Goal: Task Accomplishment & Management: Complete application form

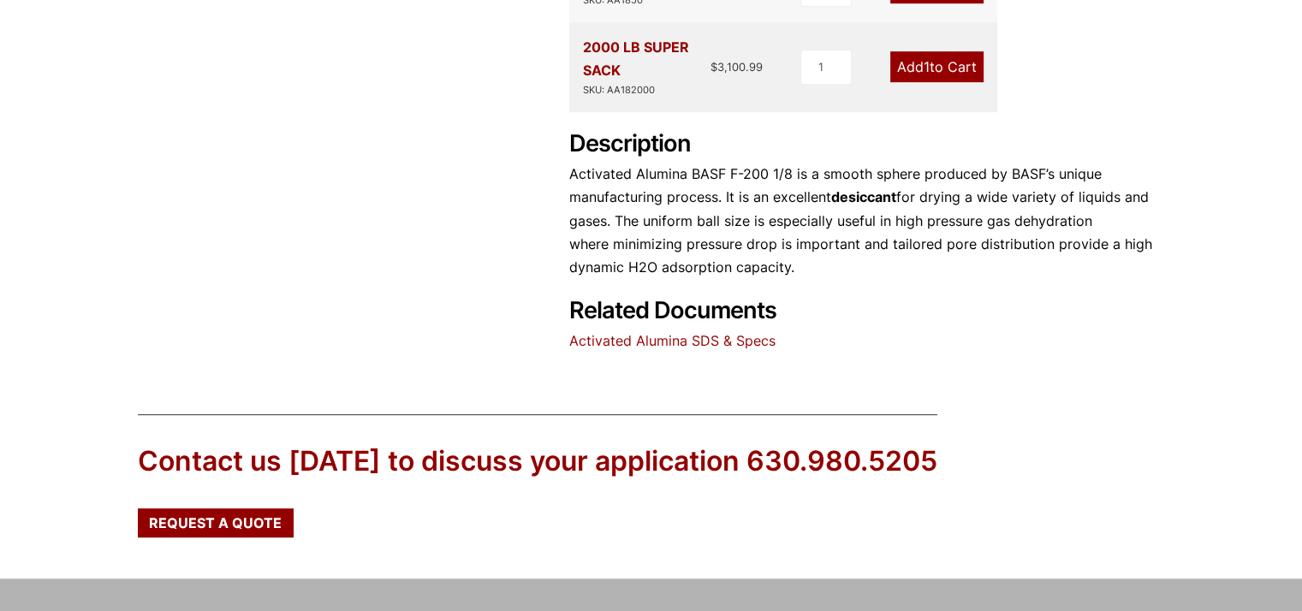
scroll to position [856, 0]
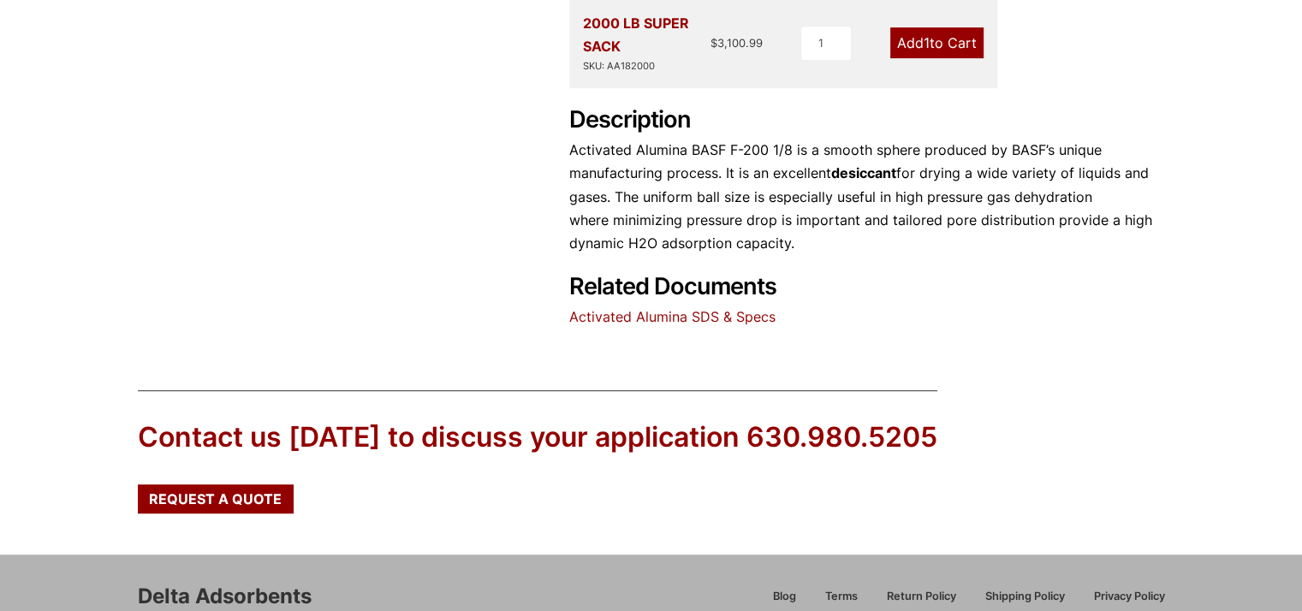
click at [734, 308] on link "Activated Alumina SDS & Specs" at bounding box center [672, 316] width 206 height 17
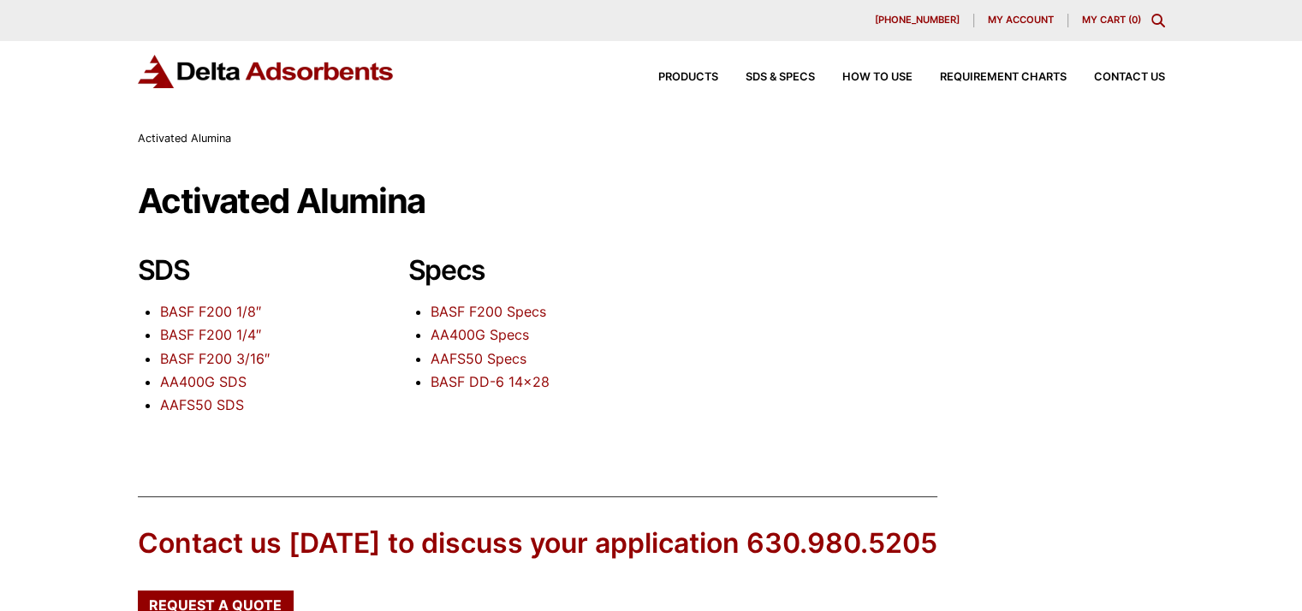
click at [218, 313] on link "BASF F200 1/8″" at bounding box center [210, 311] width 101 height 17
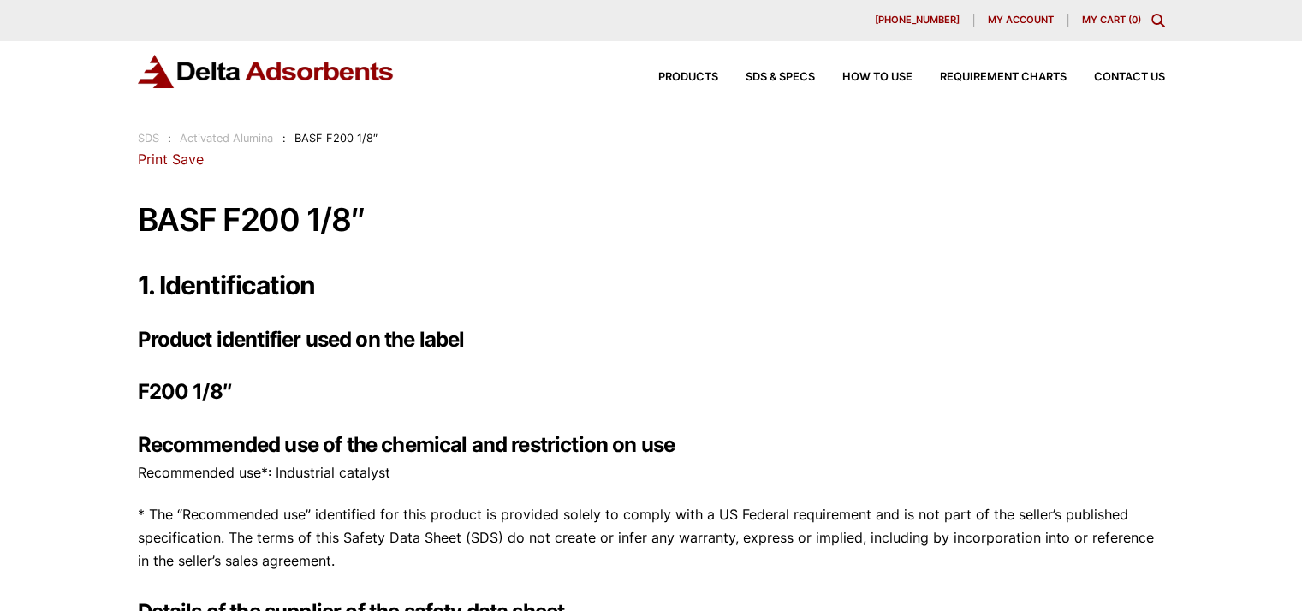
click at [1136, 74] on span "Contact Us" at bounding box center [1129, 77] width 71 height 11
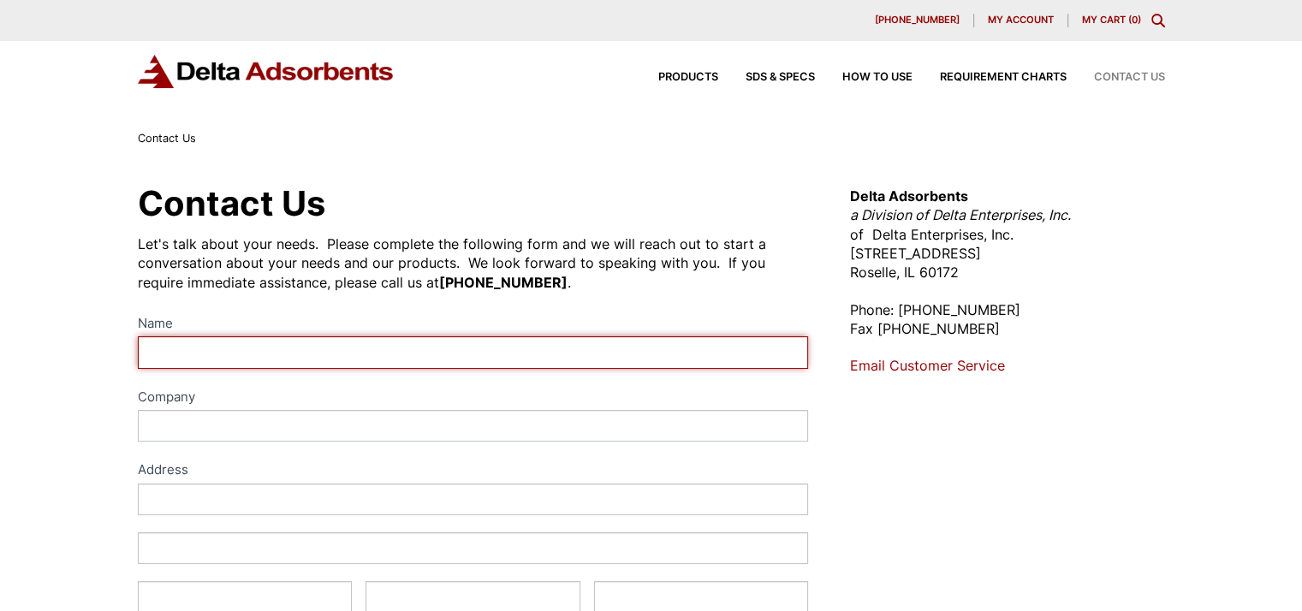
click at [382, 347] on input "Name" at bounding box center [473, 352] width 671 height 32
type input "r"
type input "Rui Alfonso"
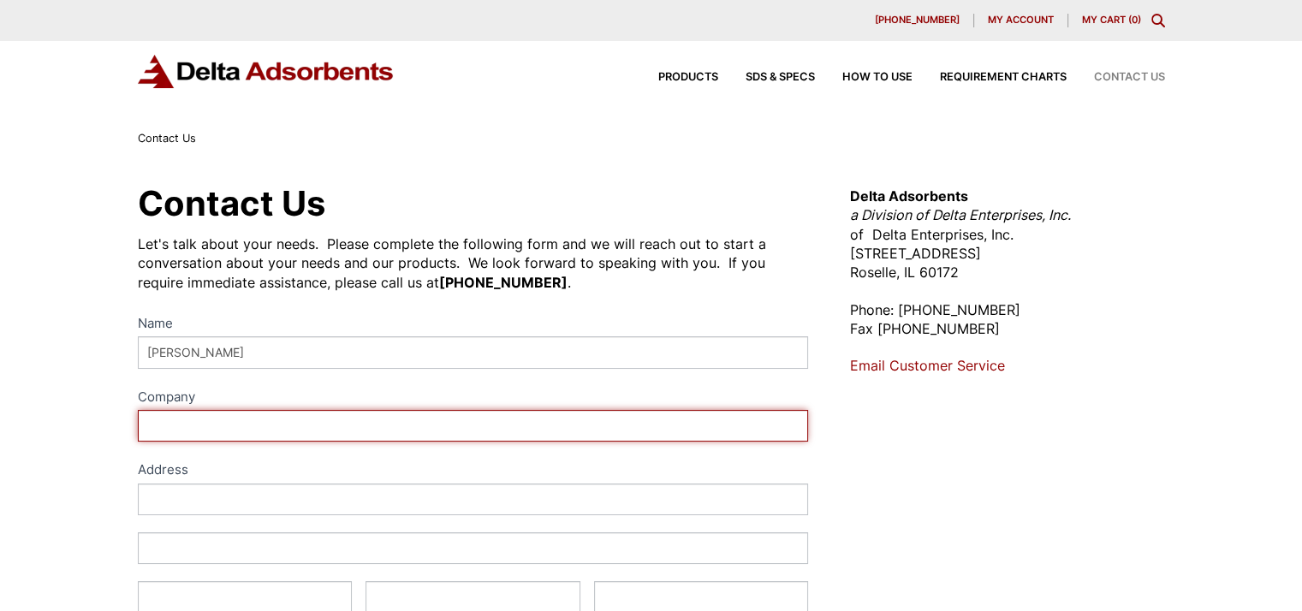
click at [248, 417] on input "Company" at bounding box center [473, 426] width 671 height 32
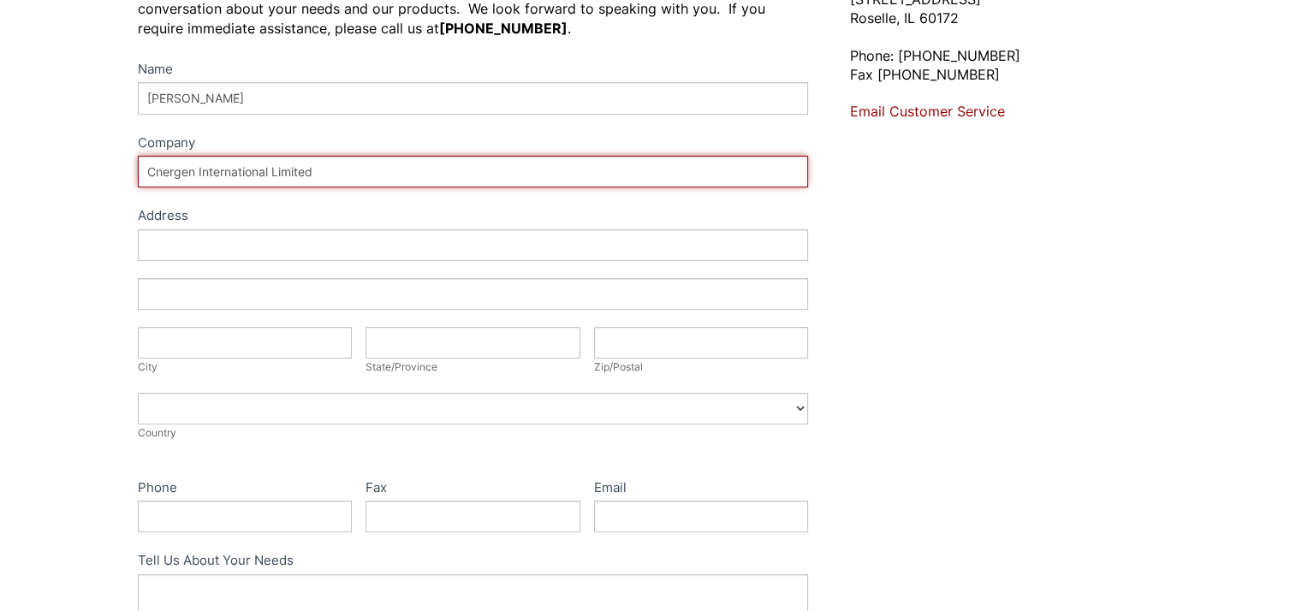
scroll to position [257, 0]
type input "Cnergen International Limited"
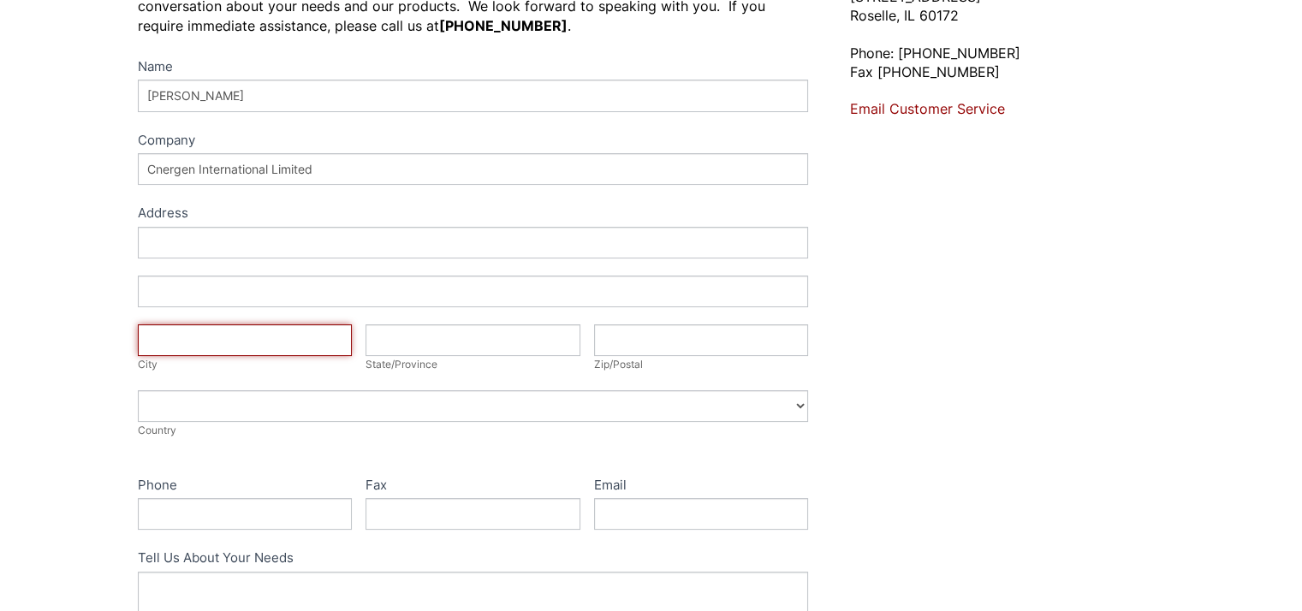
click at [260, 331] on input "City" at bounding box center [245, 340] width 215 height 32
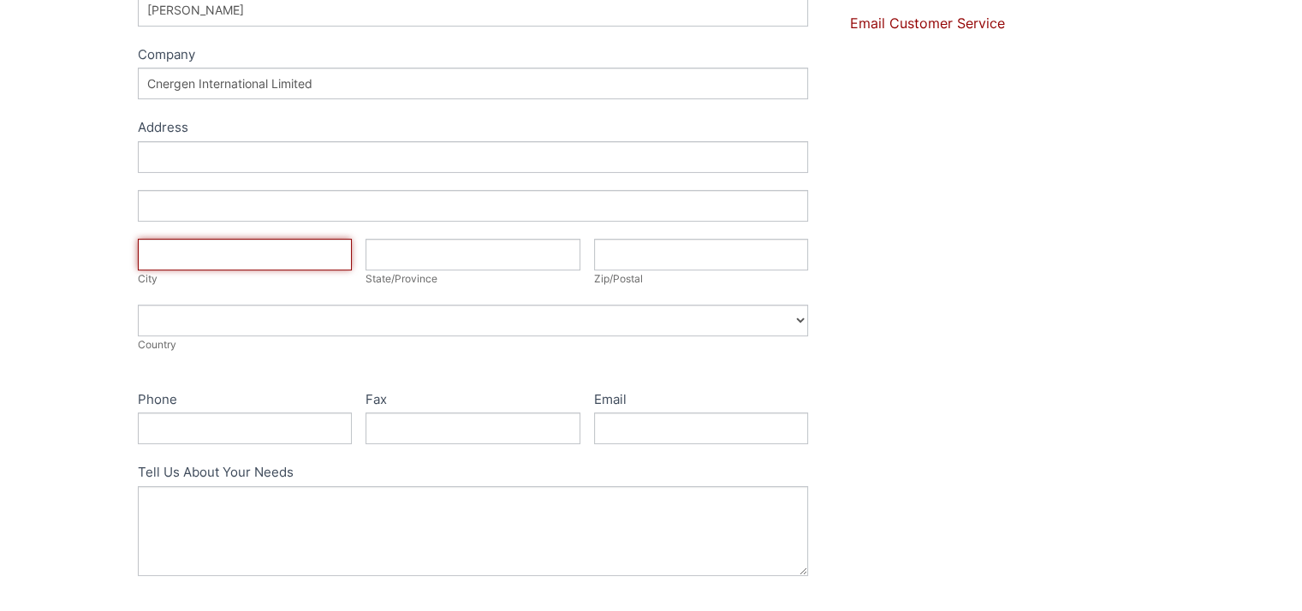
scroll to position [428, 0]
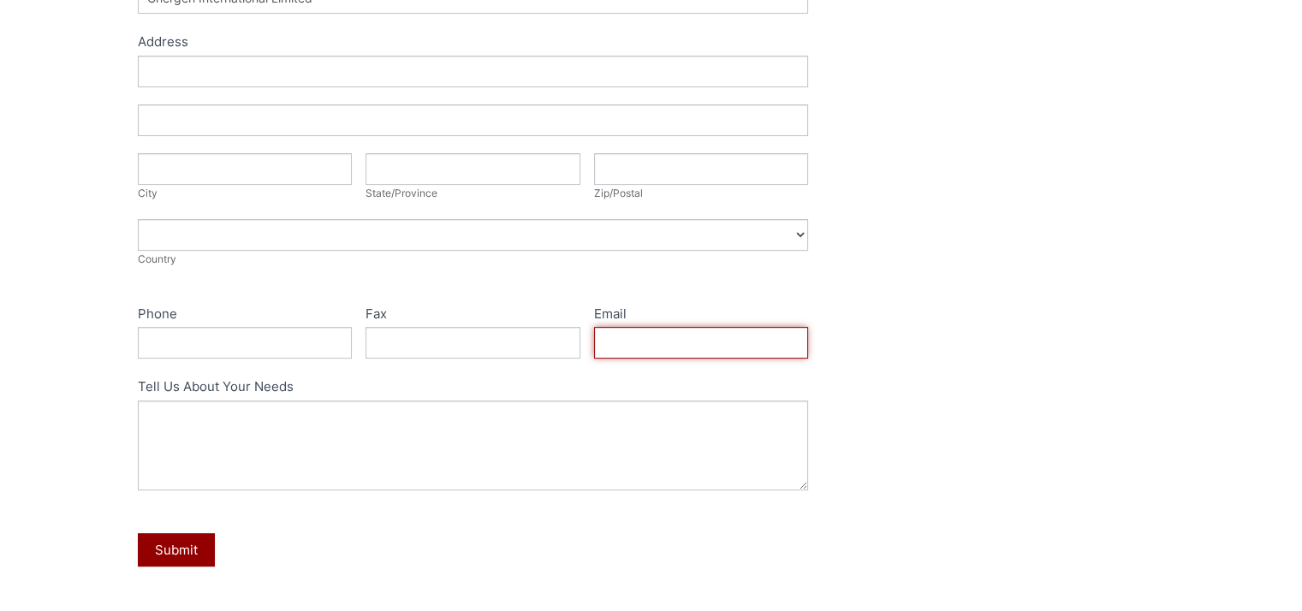
click at [613, 337] on input "Email" at bounding box center [701, 343] width 215 height 32
type input "ruialfonso@cnergen.com"
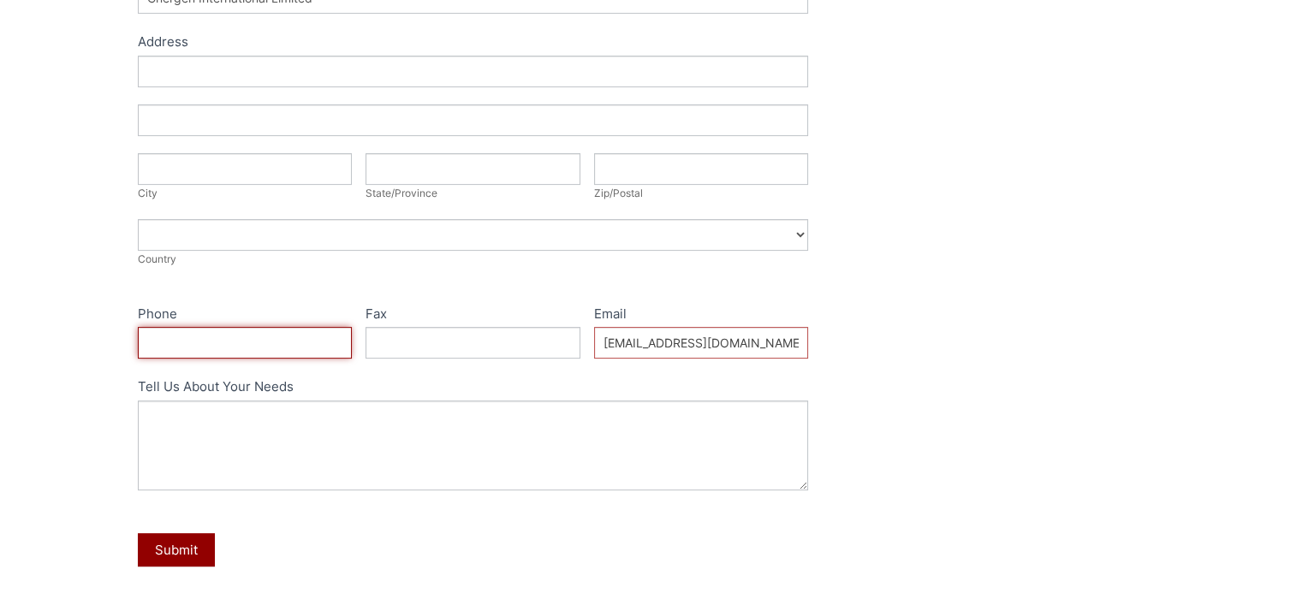
click at [284, 345] on input "Phone" at bounding box center [245, 343] width 215 height 32
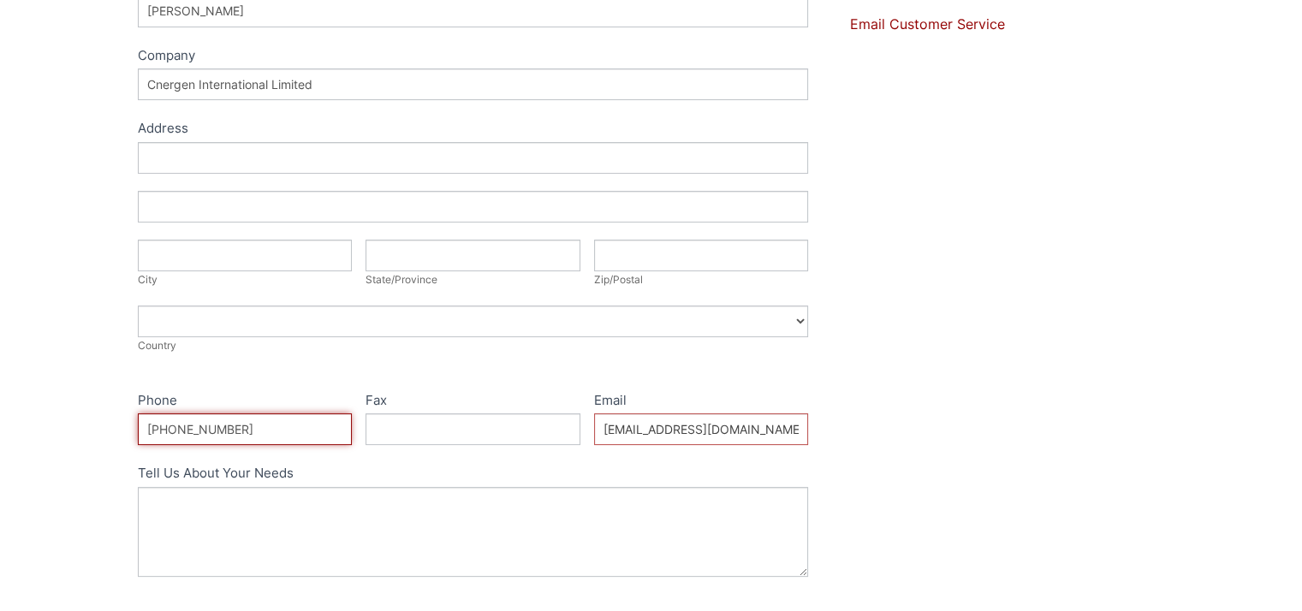
scroll to position [342, 0]
type input "+91 9820859323"
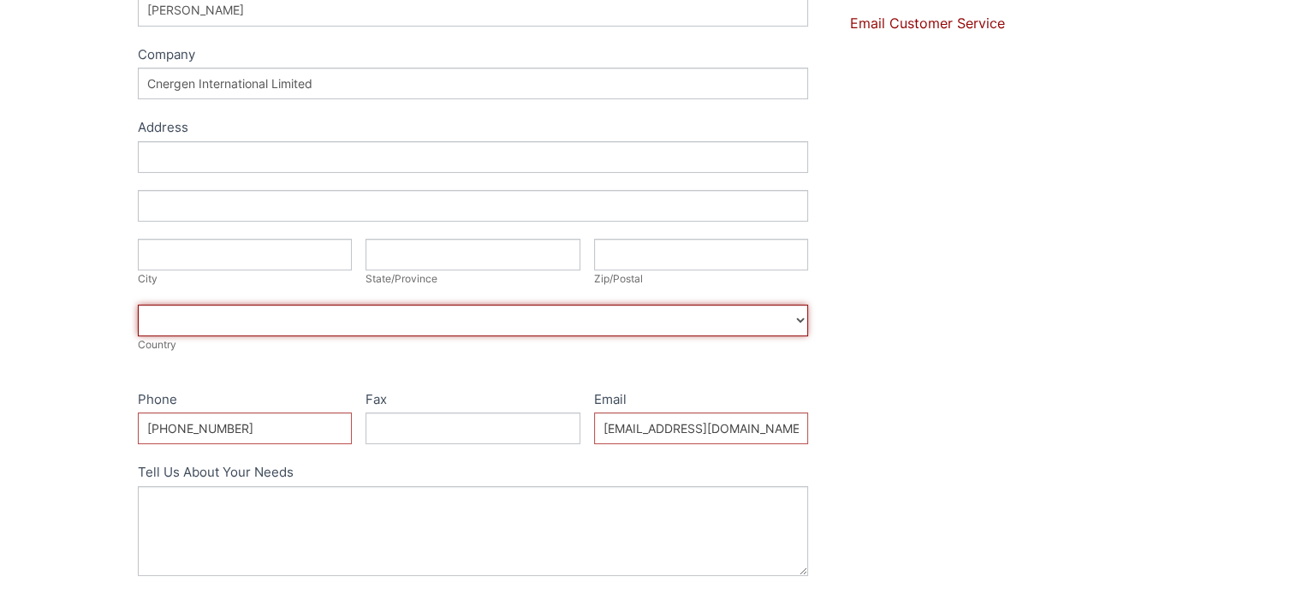
click at [210, 321] on select "Afghanistan Aland Islands Albania Algeria American Samoa Andorra Angola Anguill…" at bounding box center [473, 321] width 671 height 32
select select "[GEOGRAPHIC_DATA]"
click at [138, 305] on select "Afghanistan Aland Islands Albania Algeria American Samoa Andorra Angola Anguill…" at bounding box center [473, 321] width 671 height 32
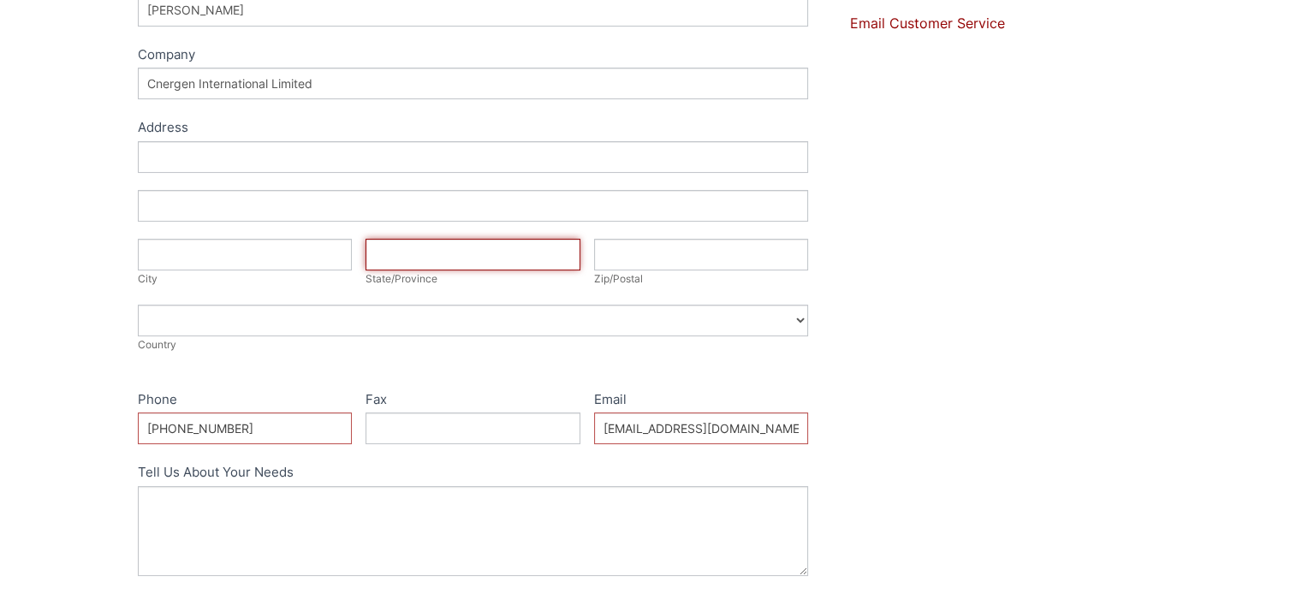
click at [439, 252] on input "State/Province" at bounding box center [472, 255] width 215 height 32
type input "Maharashtra"
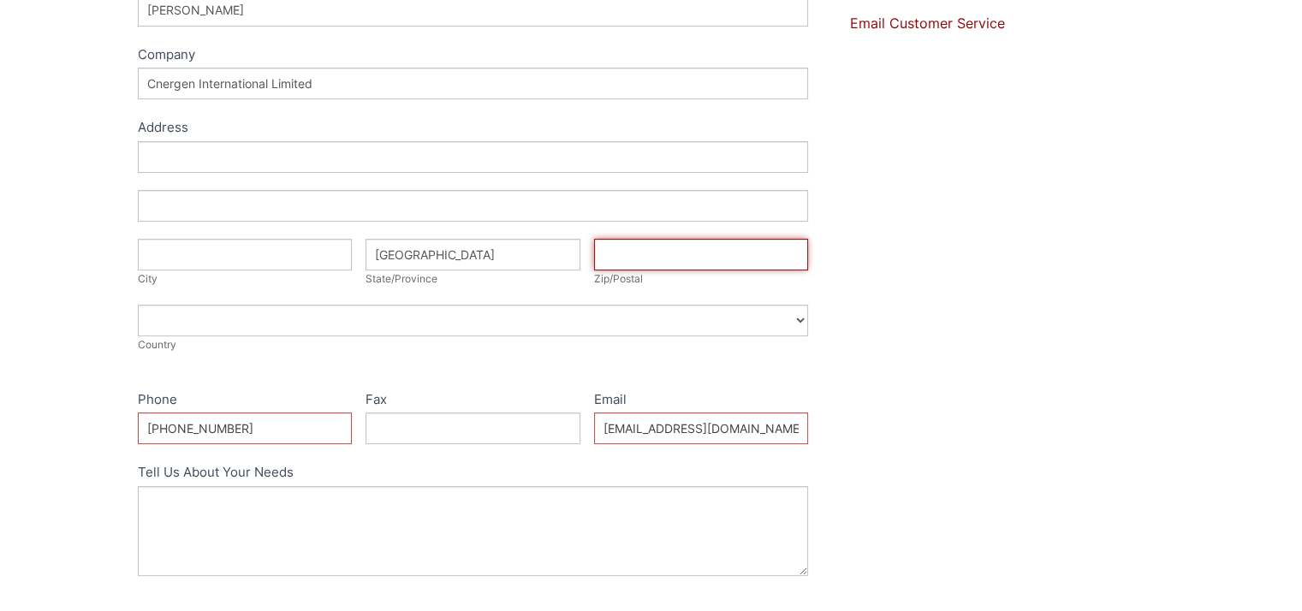
click at [619, 259] on input "Zip/Postal" at bounding box center [701, 255] width 215 height 32
type input "400607"
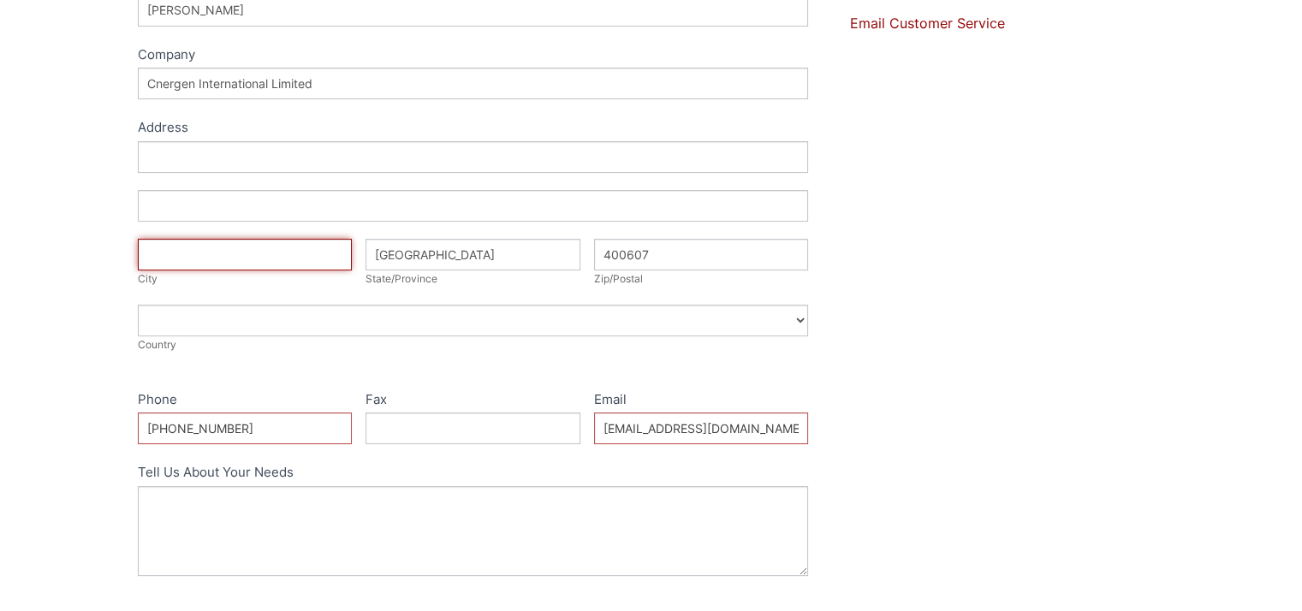
click at [209, 242] on input "City" at bounding box center [245, 255] width 215 height 32
type input "Thane"
click at [326, 395] on label "Phone" at bounding box center [245, 401] width 215 height 25
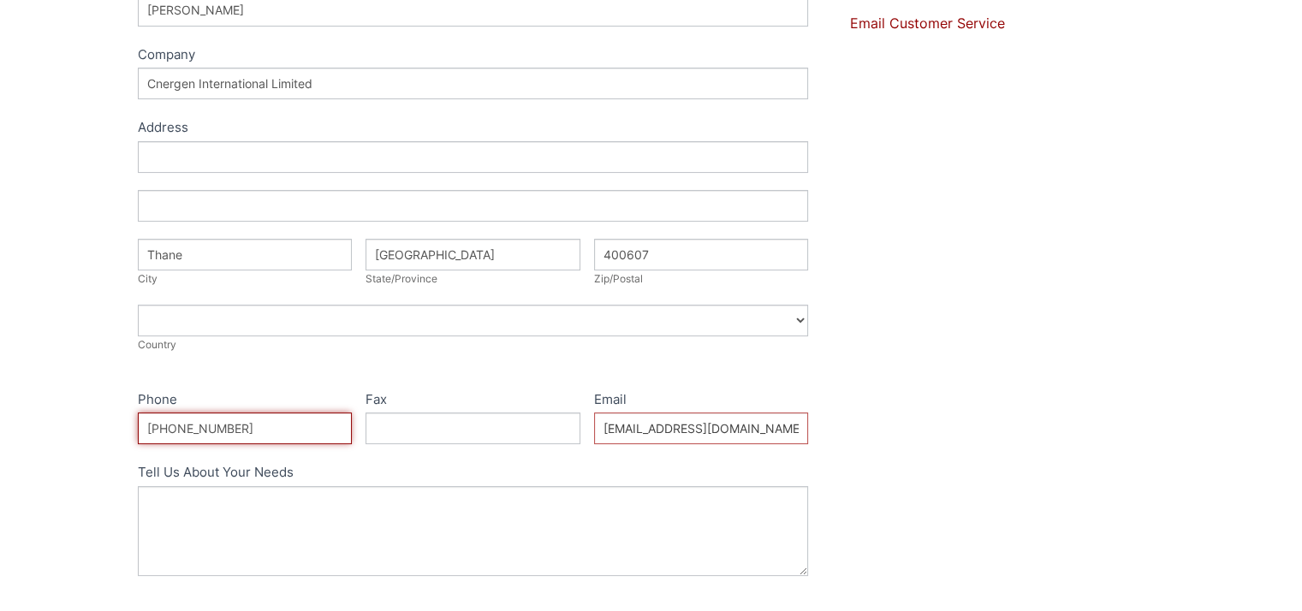
click at [326, 413] on input "+91 9820859323" at bounding box center [245, 429] width 215 height 32
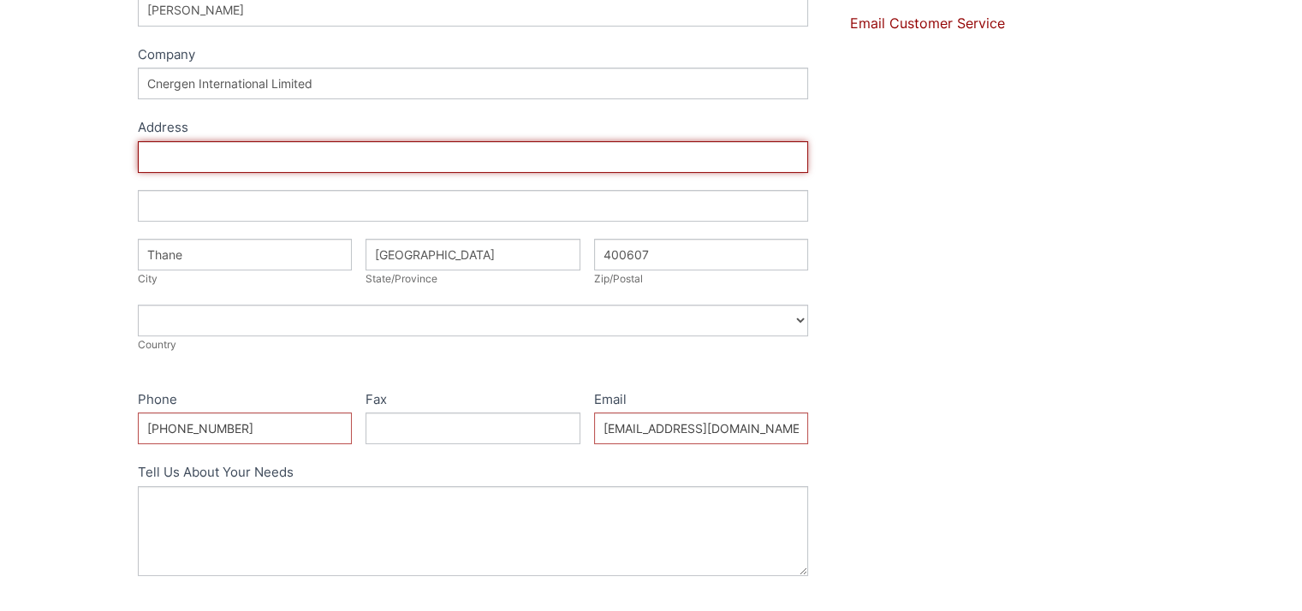
click at [195, 153] on input "Address" at bounding box center [473, 157] width 671 height 32
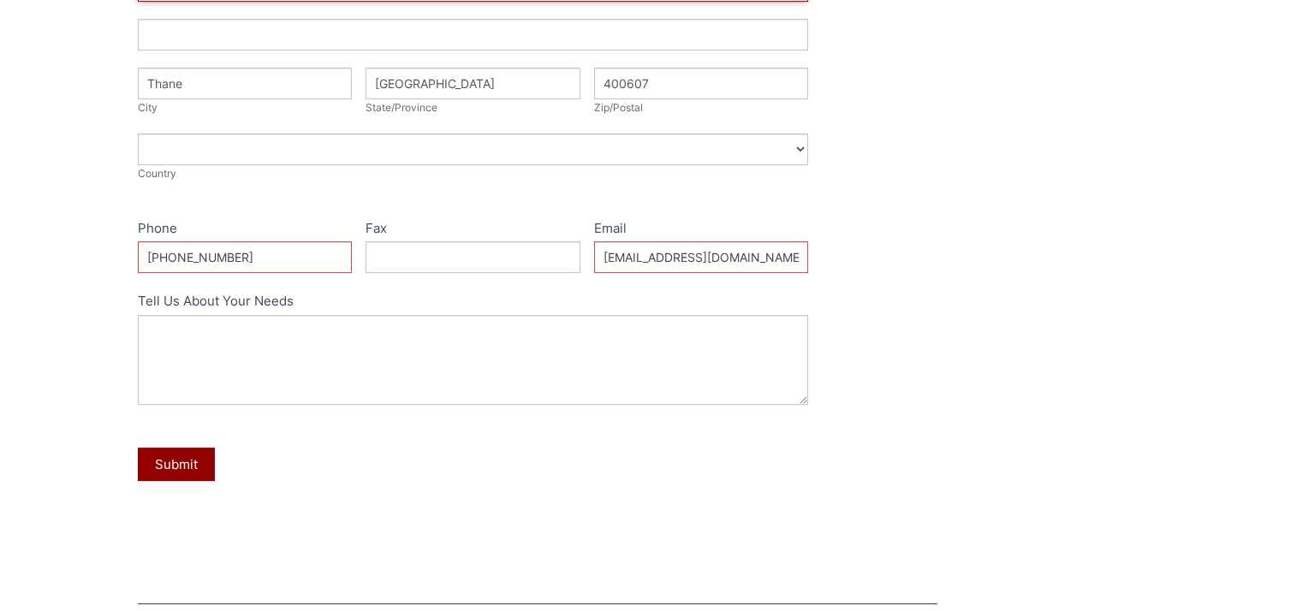
type input "A-1101, Hill Grange, Hiranandani Estate"
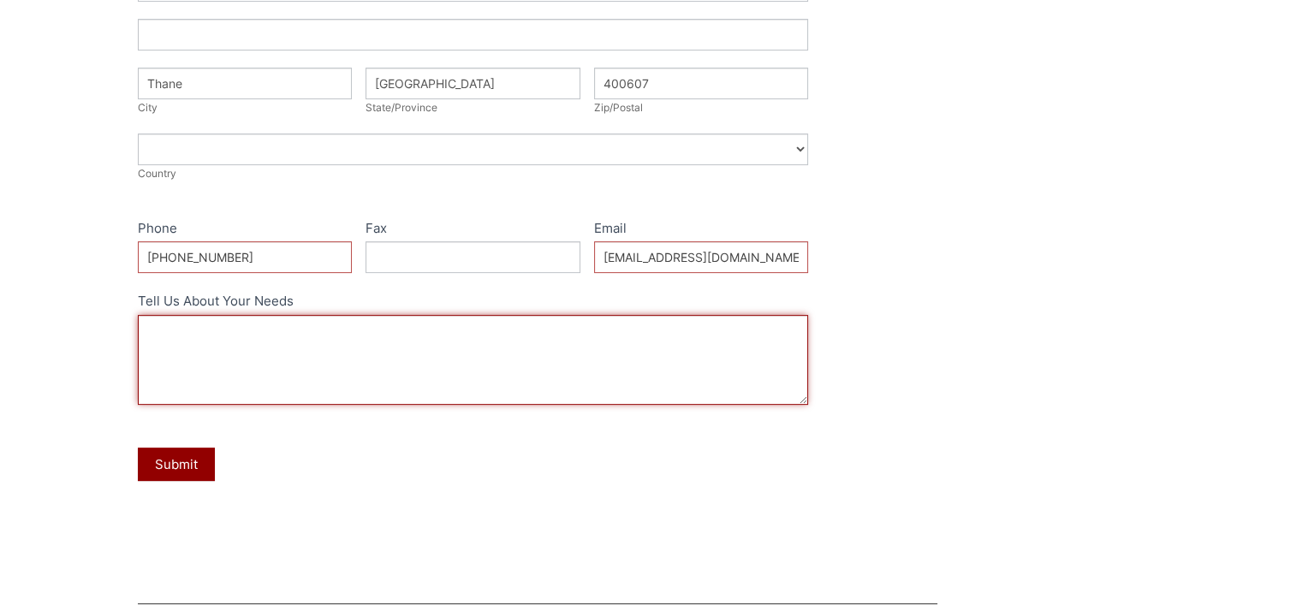
paste textarea "Good morning, Would you please quote me the below with price and availability? …"
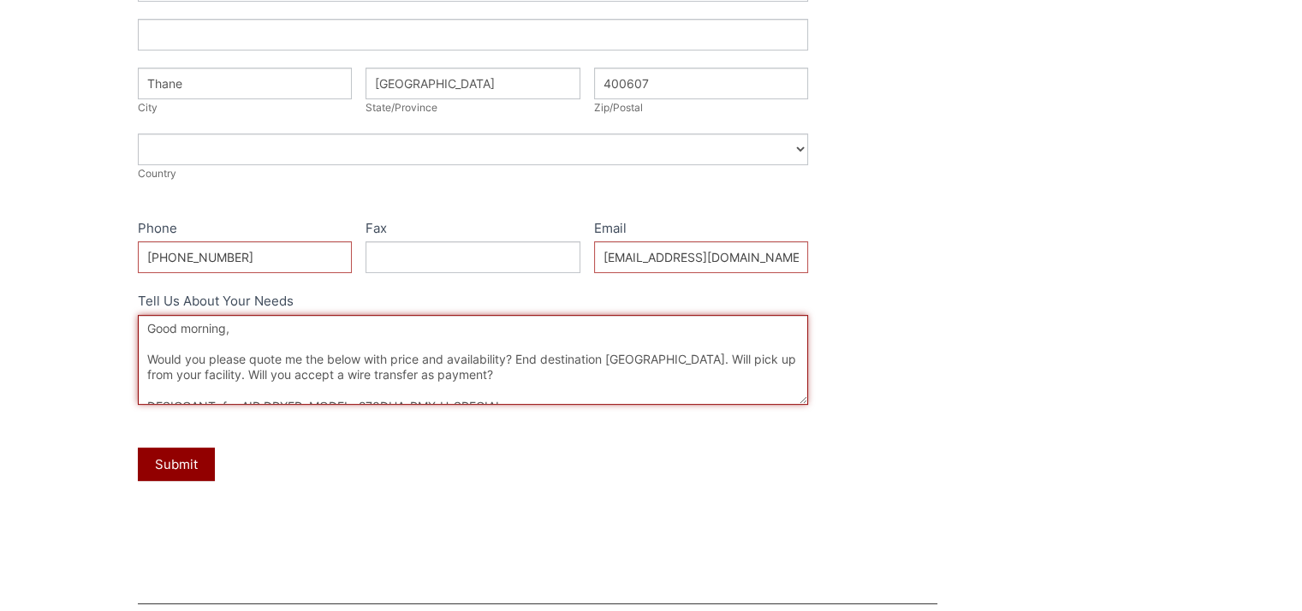
scroll to position [34, 0]
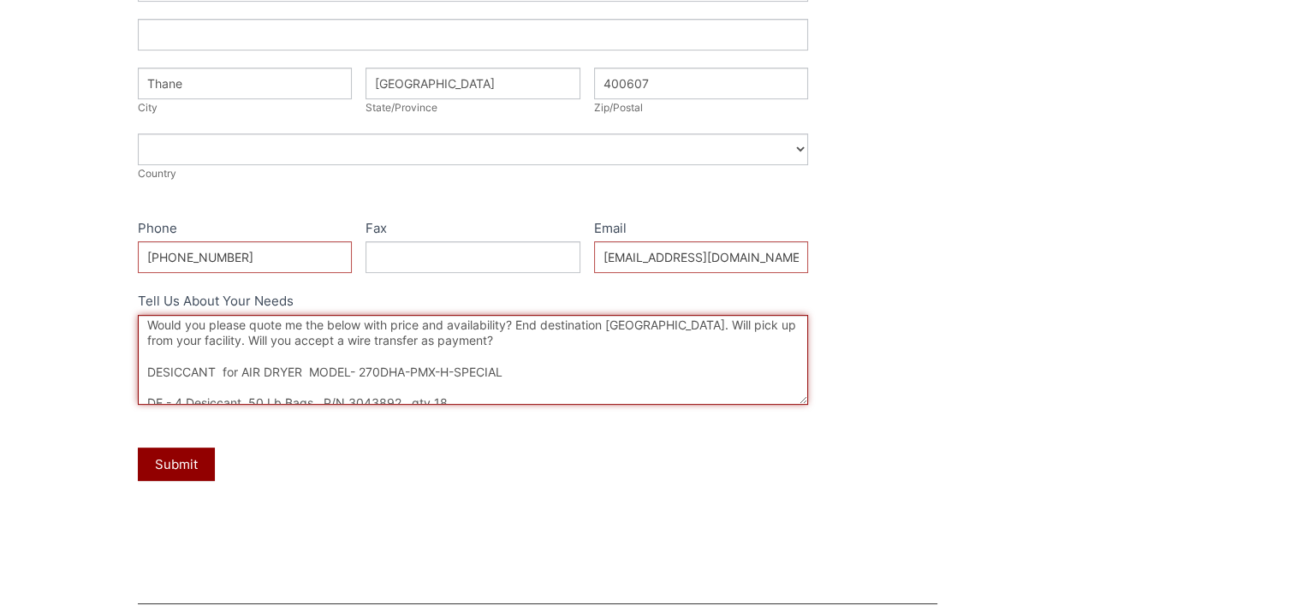
click at [535, 376] on textarea "Good morning, Would you please quote me the below with price and availability? …" at bounding box center [473, 360] width 671 height 90
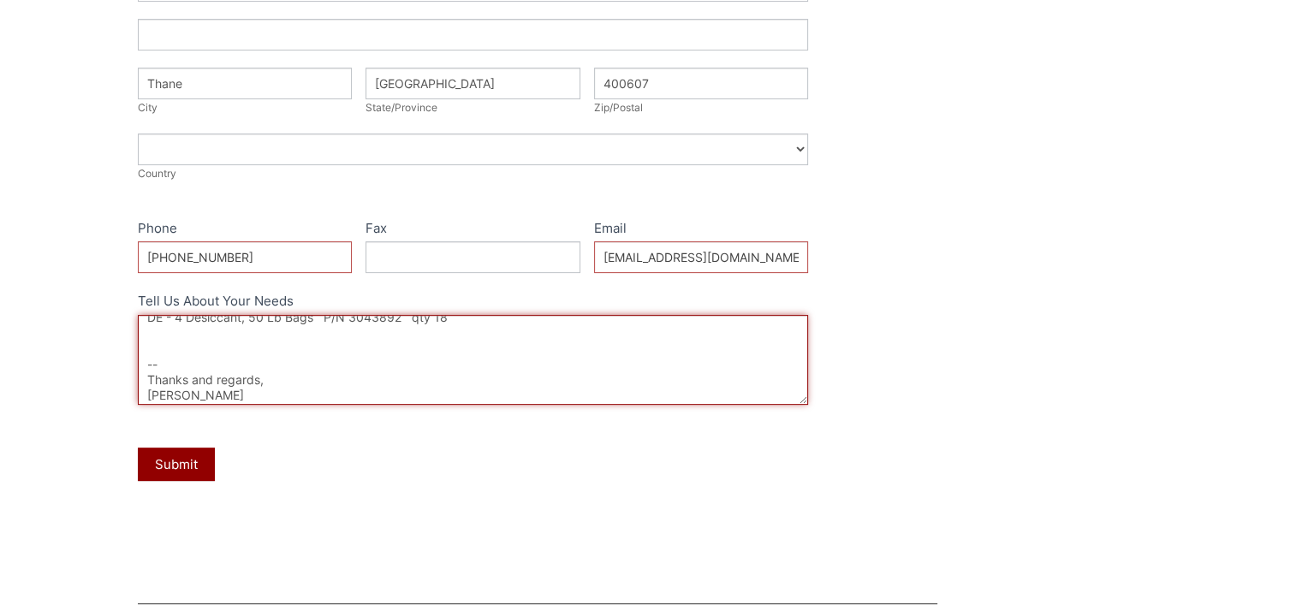
click at [472, 331] on textarea "Good morning, Would you please quote me the below with price and availability? …" at bounding box center [473, 360] width 671 height 90
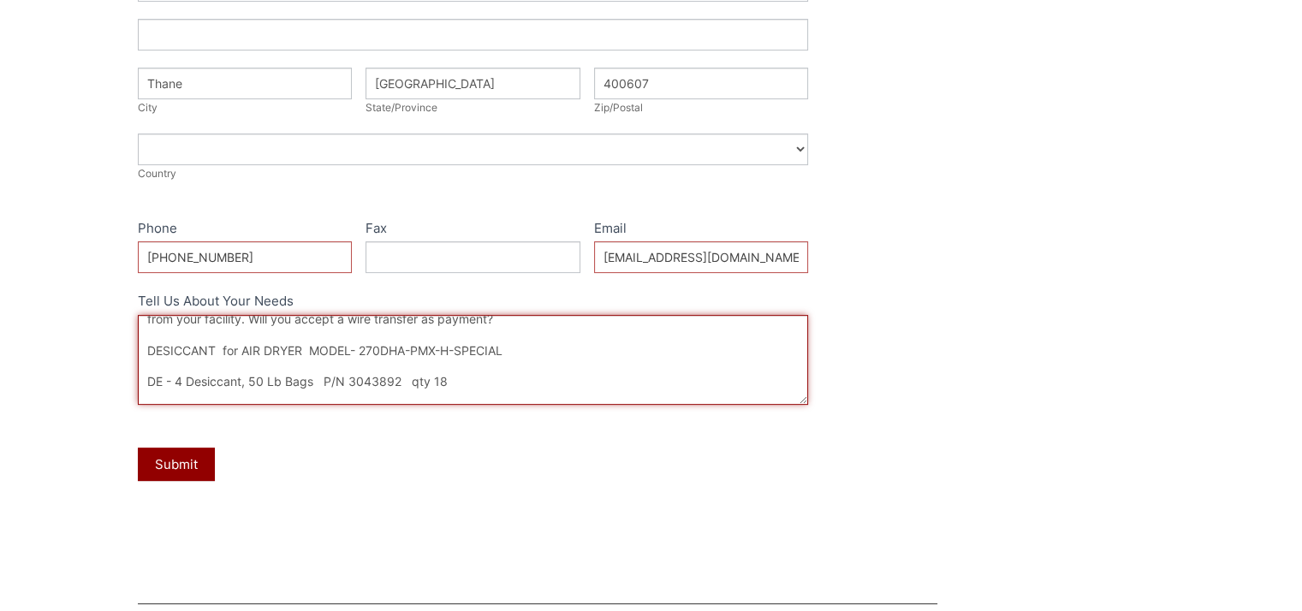
scroll to position [86, 0]
click at [455, 352] on textarea "Good morning, Would you please quote me the below with price and availability? …" at bounding box center [473, 360] width 671 height 90
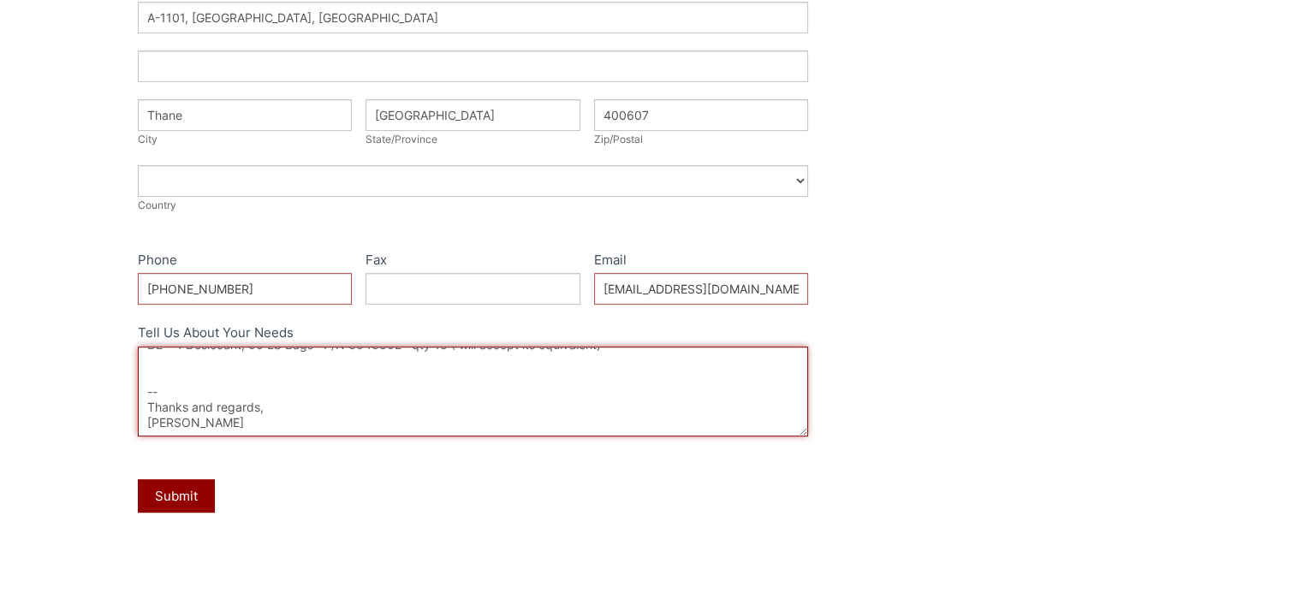
scroll to position [685, 0]
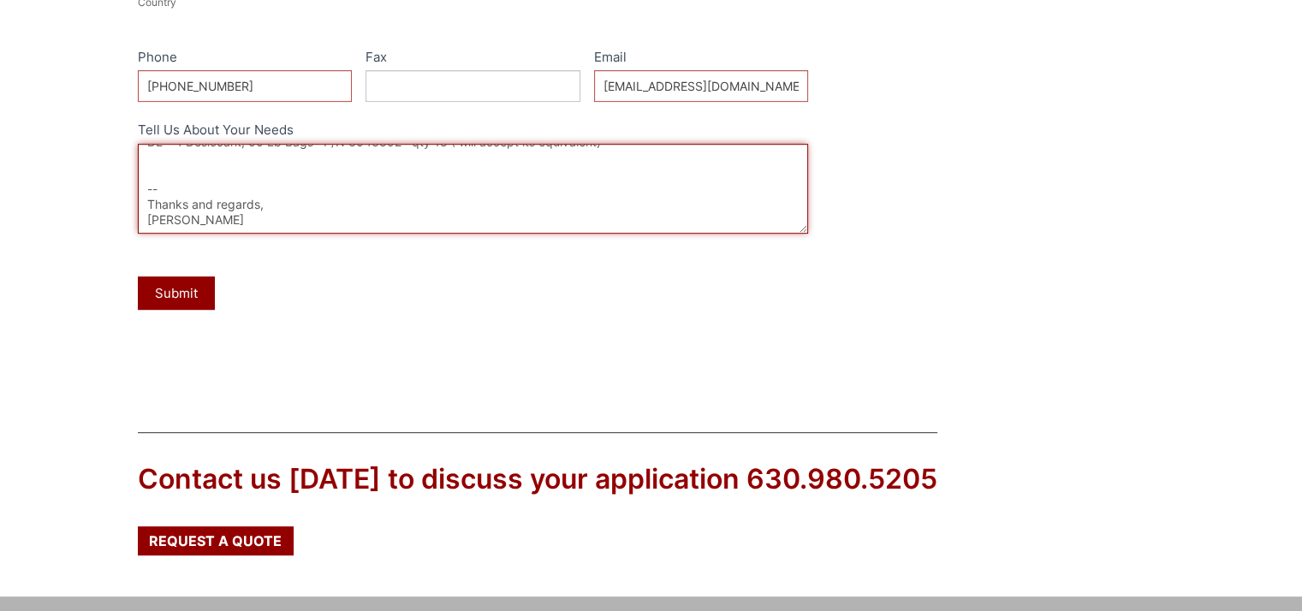
type textarea "Good morning, Would you please quote me the below with price and availability? …"
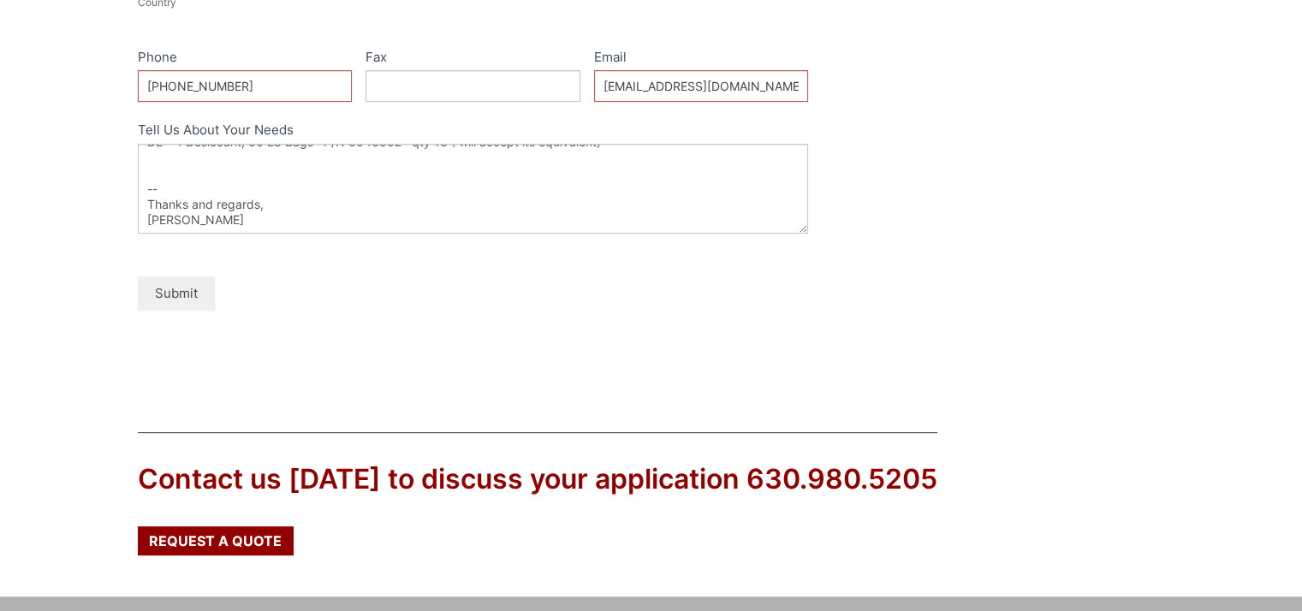
click at [169, 291] on button "Submit" at bounding box center [176, 292] width 77 height 33
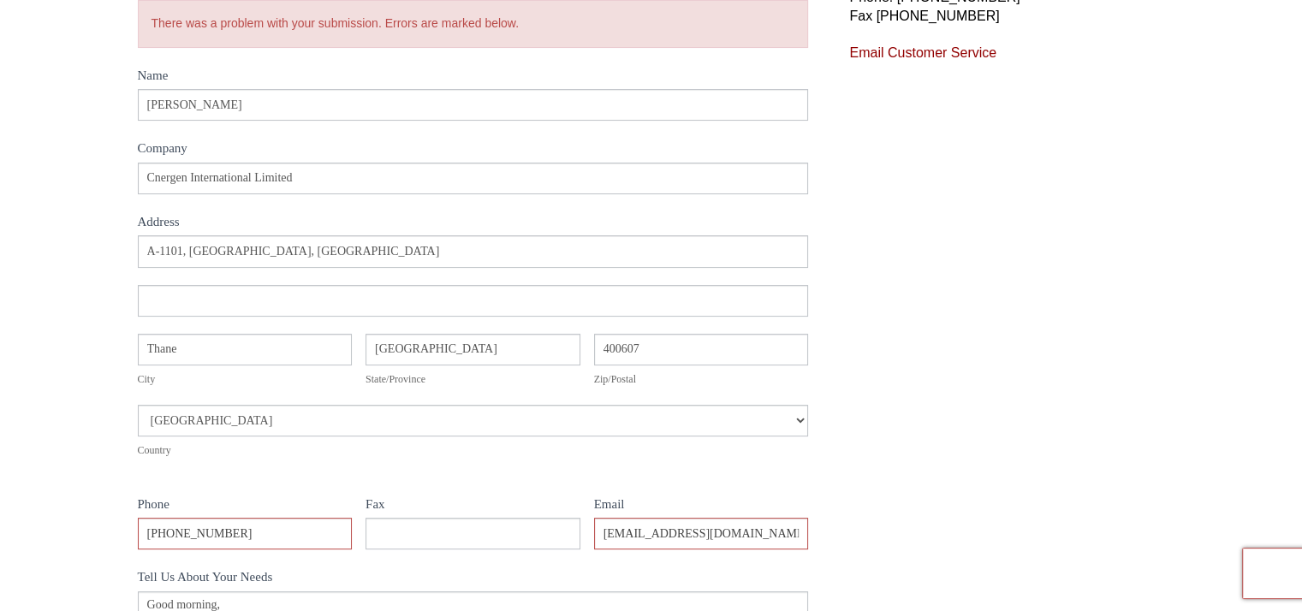
scroll to position [342, 0]
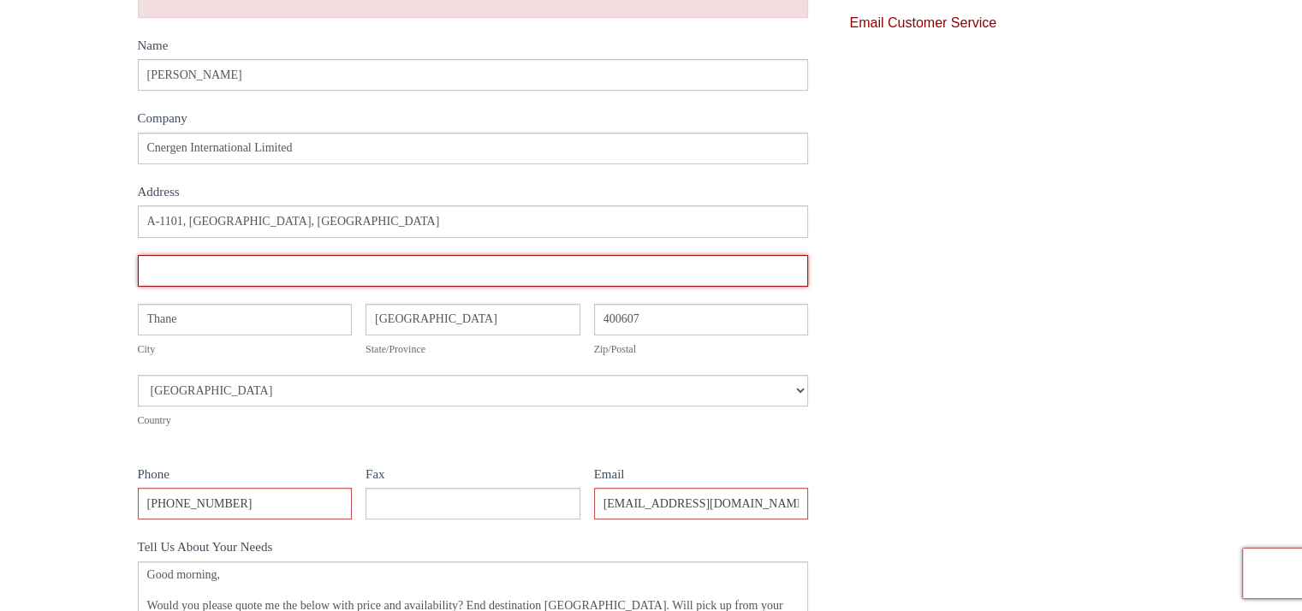
click at [193, 270] on input "Address" at bounding box center [473, 271] width 671 height 32
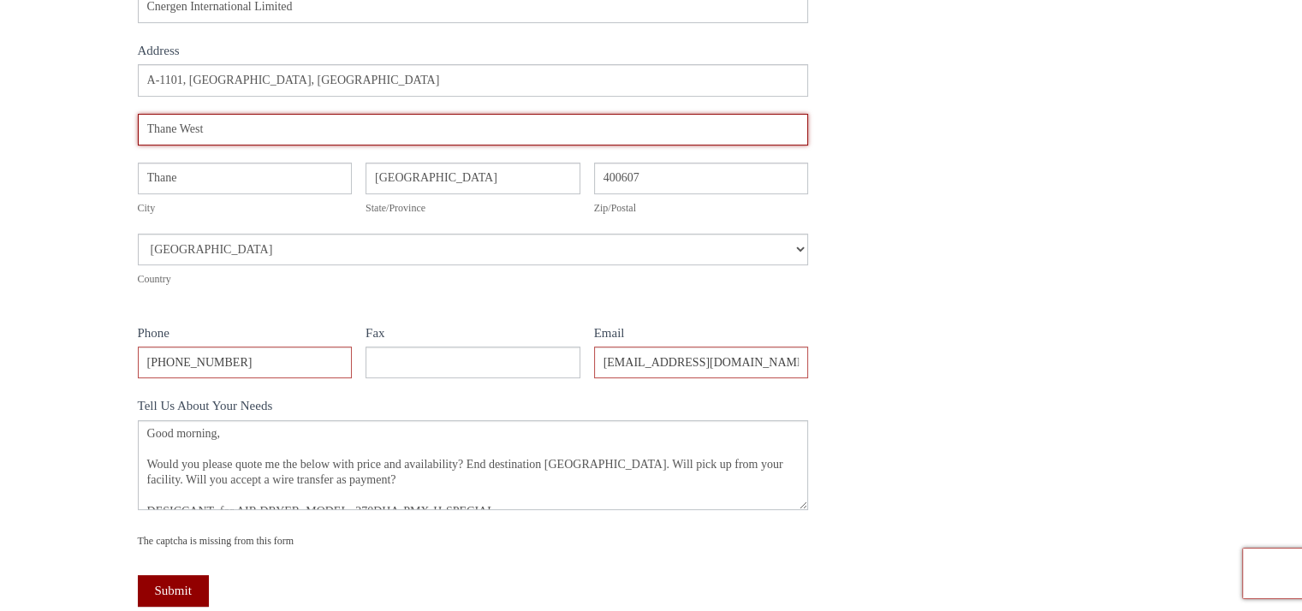
scroll to position [514, 0]
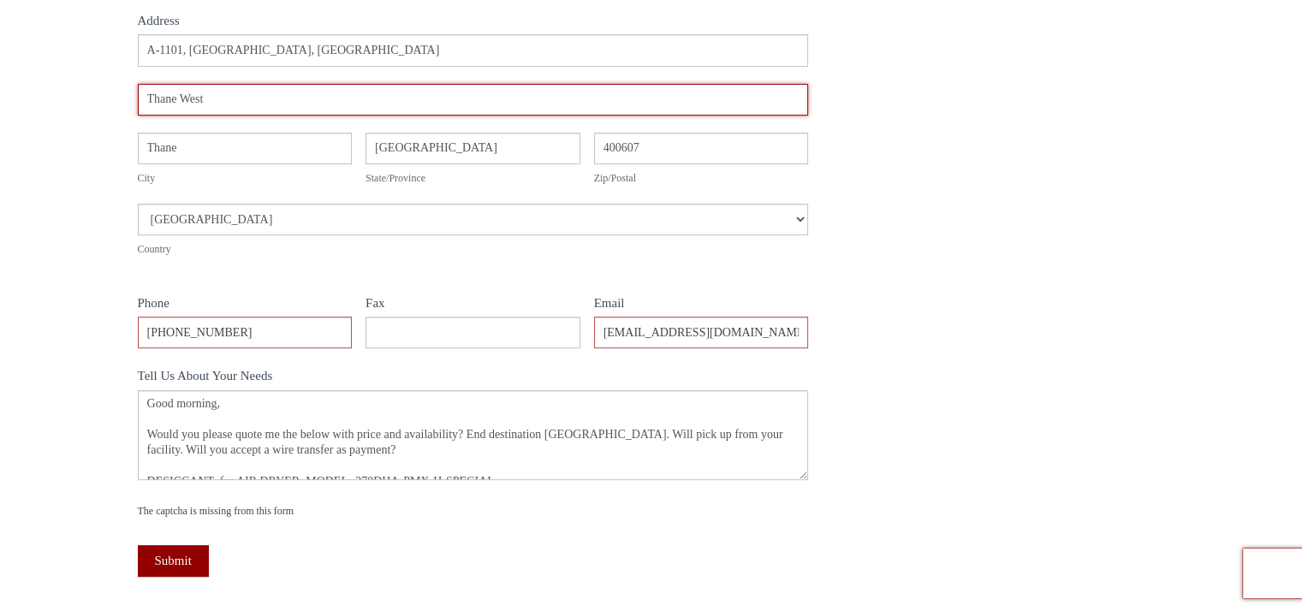
type input "Thane West"
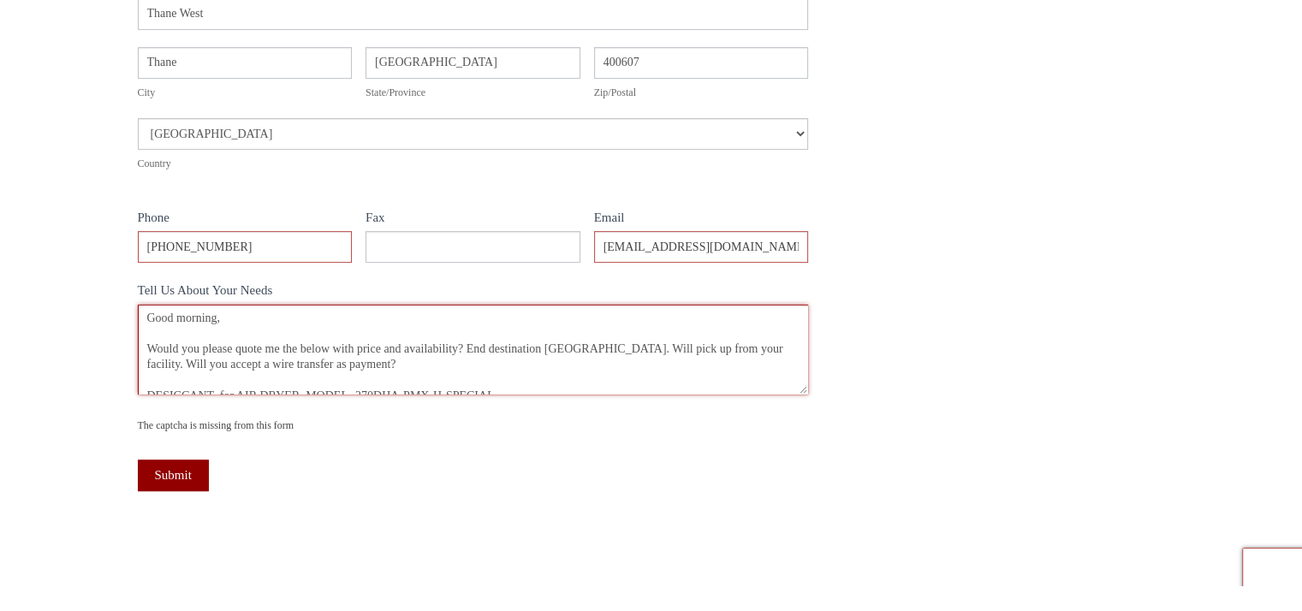
scroll to position [124, 0]
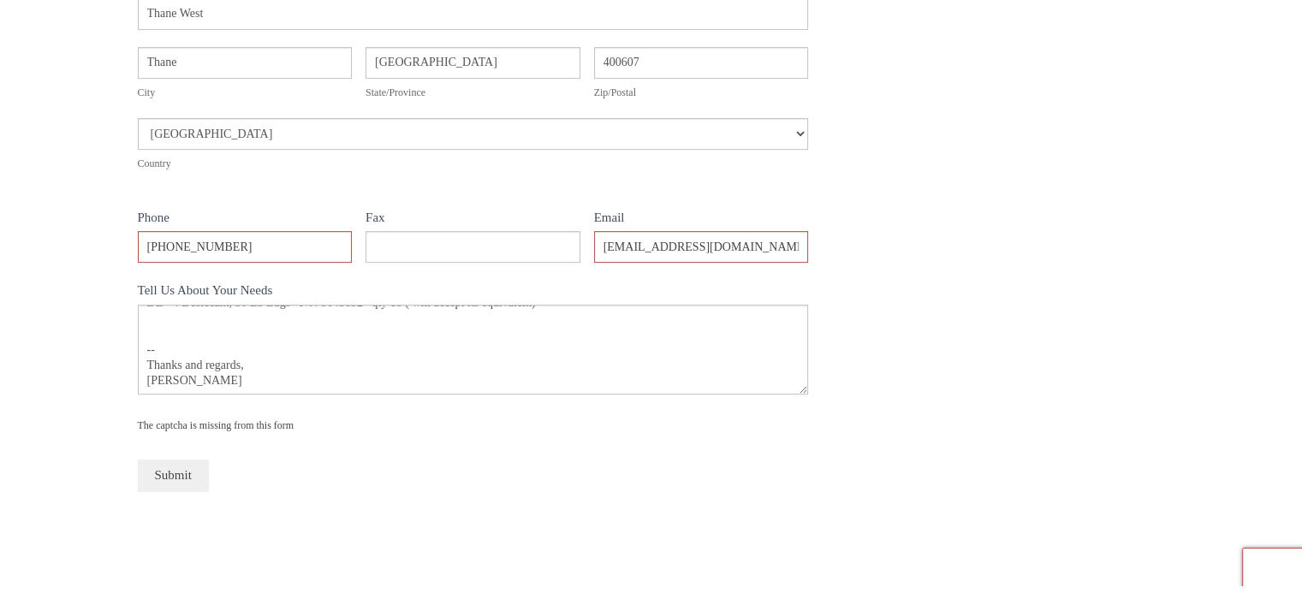
click at [182, 484] on button "Submit" at bounding box center [173, 476] width 71 height 32
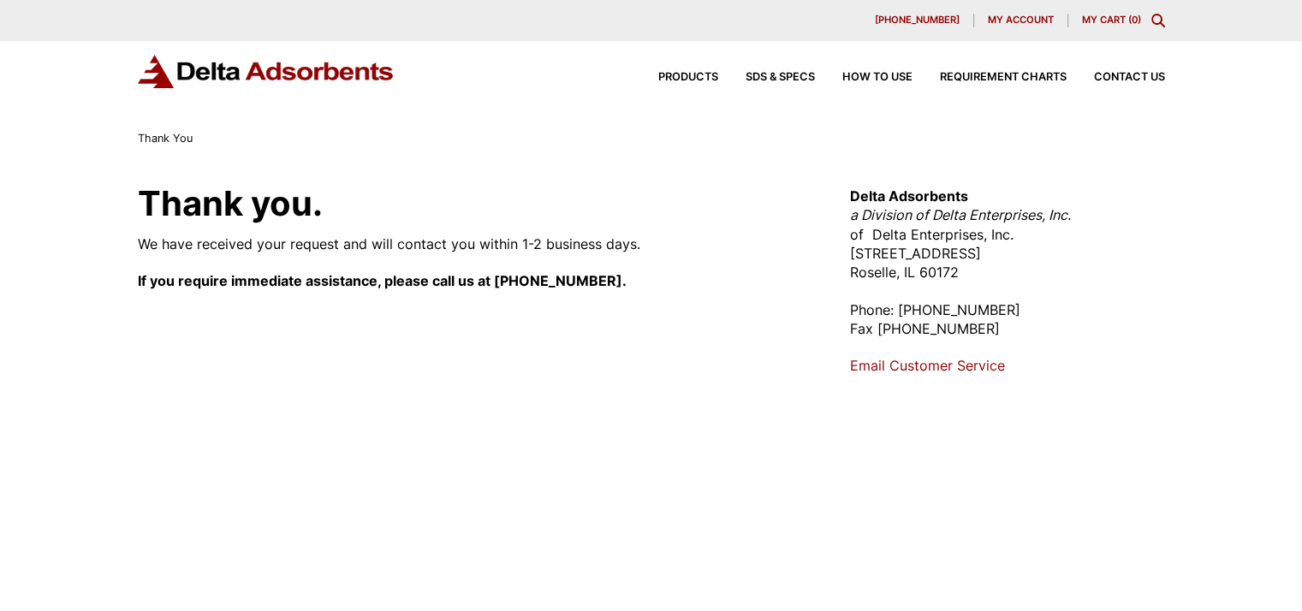
click at [987, 365] on link "Email Customer Service" at bounding box center [926, 365] width 155 height 17
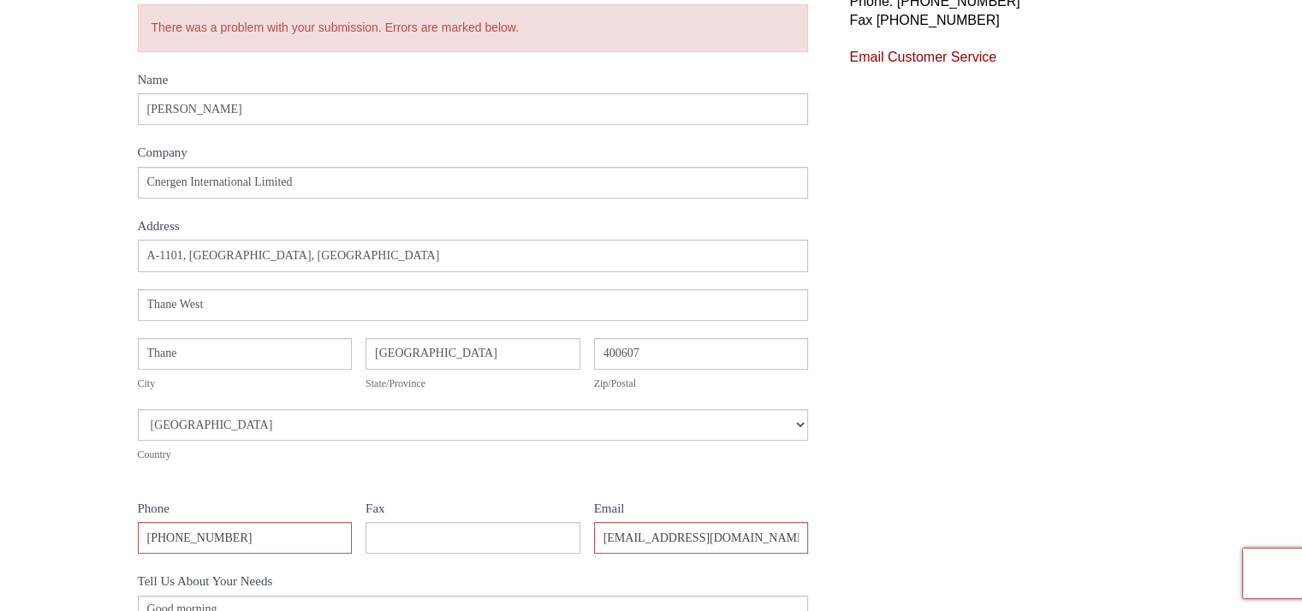
scroll to position [599, 0]
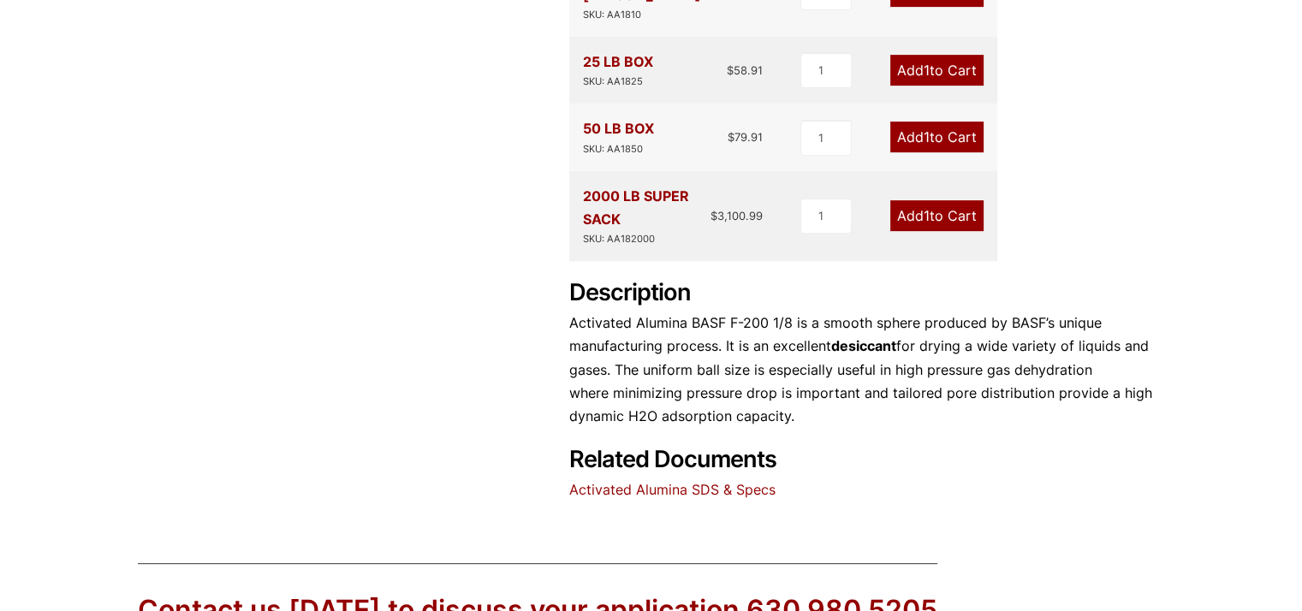
scroll to position [684, 0]
click at [750, 480] on link "Activated Alumina SDS & Specs" at bounding box center [672, 488] width 206 height 17
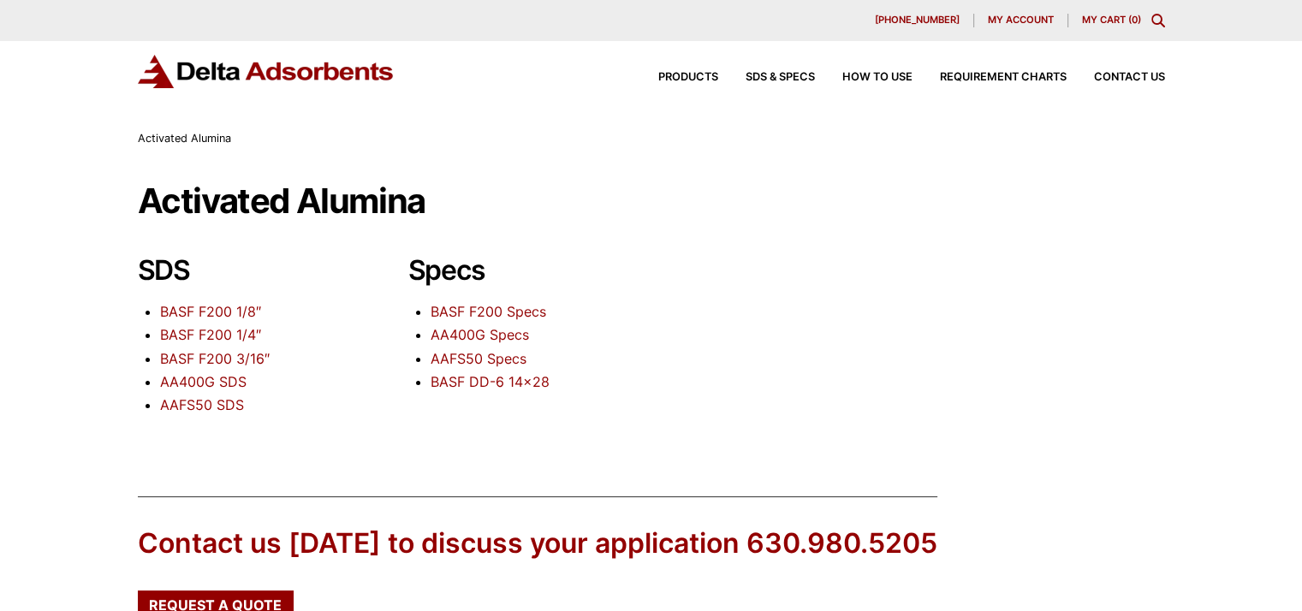
click at [247, 312] on link "BASF F200 1/8″" at bounding box center [210, 311] width 101 height 17
click at [505, 311] on link "BASF F200 Specs" at bounding box center [489, 311] width 116 height 17
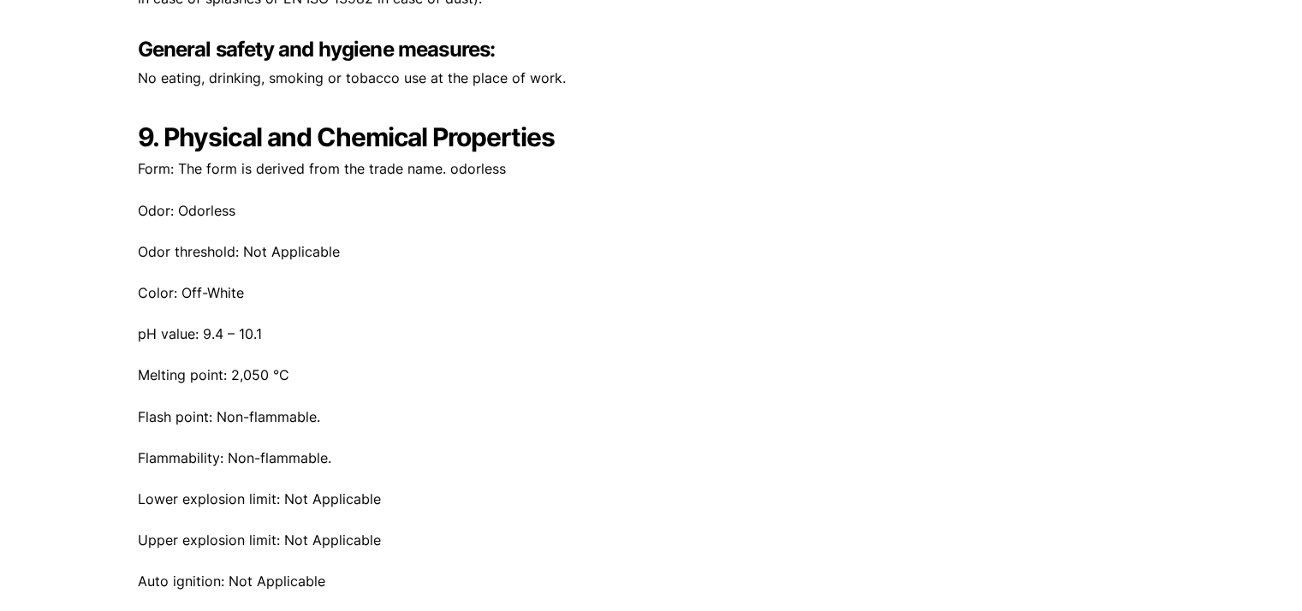
scroll to position [4280, 0]
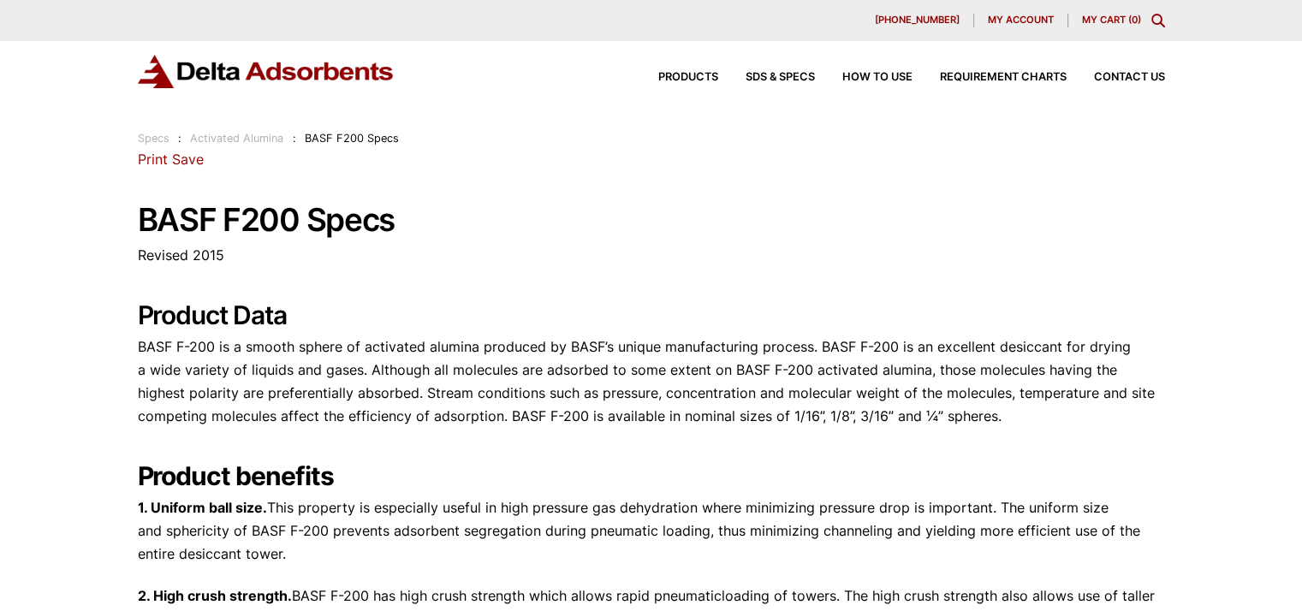
click at [188, 157] on link "Save" at bounding box center [188, 159] width 32 height 17
click at [1140, 78] on span "Contact Us" at bounding box center [1129, 77] width 71 height 11
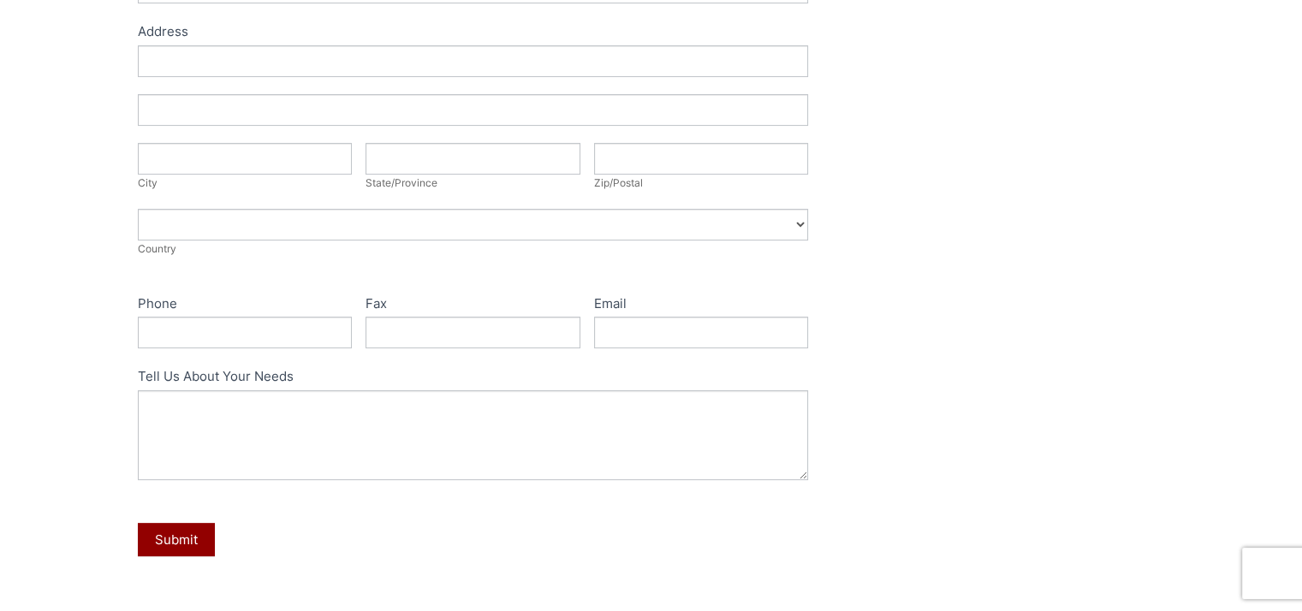
scroll to position [428, 0]
